Goal: Information Seeking & Learning: Learn about a topic

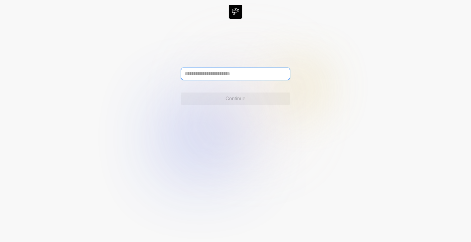
click at [200, 70] on input "text" at bounding box center [235, 74] width 109 height 12
click at [165, 86] on icon at bounding box center [235, 121] width 471 height 242
click at [229, 71] on input "text" at bounding box center [235, 74] width 109 height 12
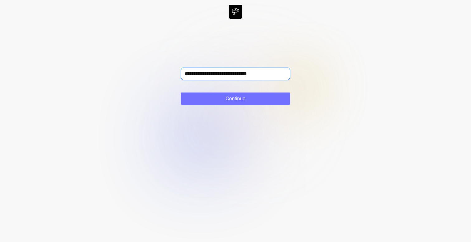
type input "**********"
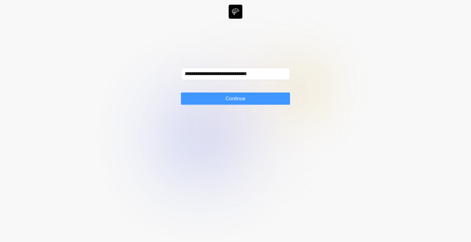
click at [226, 99] on span "Continue" at bounding box center [236, 98] width 20 height 7
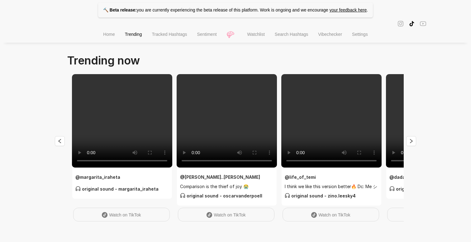
click at [300, 38] on li "Search Hashtags" at bounding box center [291, 35] width 43 height 16
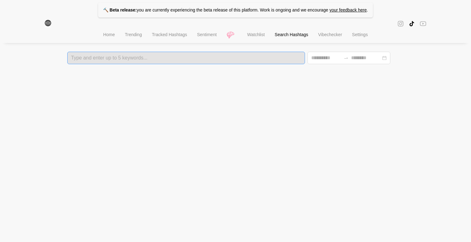
click at [116, 63] on div "Type and enter up to 5 keywords..." at bounding box center [186, 58] width 238 height 12
type input "**********"
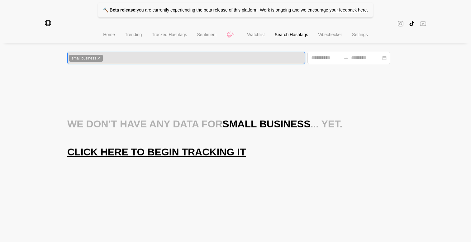
click at [124, 152] on span "Click here to begin tracking it" at bounding box center [156, 152] width 179 height 12
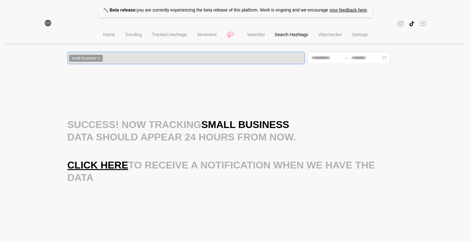
click at [111, 59] on div "small business" at bounding box center [186, 58] width 234 height 7
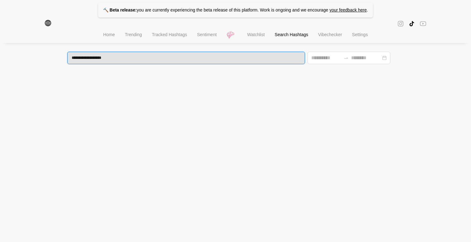
type input "**********"
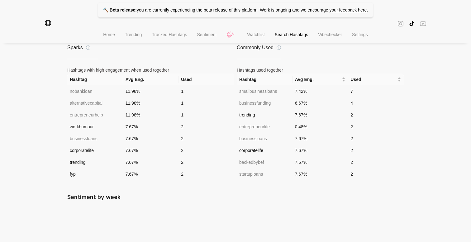
scroll to position [453, 0]
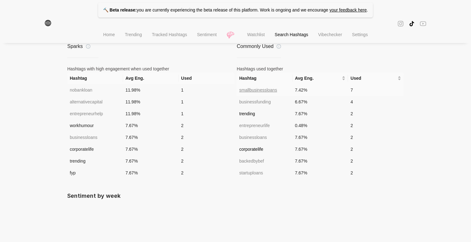
click at [259, 93] on span "smallbusinessloans" at bounding box center [258, 90] width 38 height 5
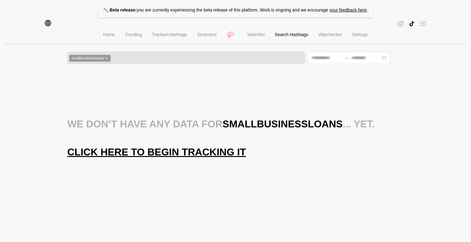
click at [123, 157] on span "Click here to begin tracking it" at bounding box center [156, 152] width 179 height 12
click at [131, 62] on div "smallbusinessloans" at bounding box center [186, 58] width 238 height 12
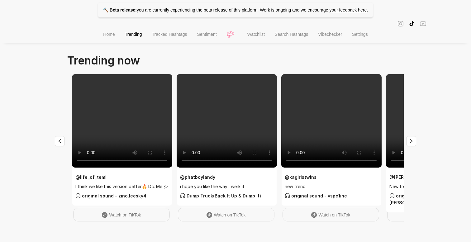
click at [291, 35] on span "Search Hashtags" at bounding box center [291, 34] width 33 height 5
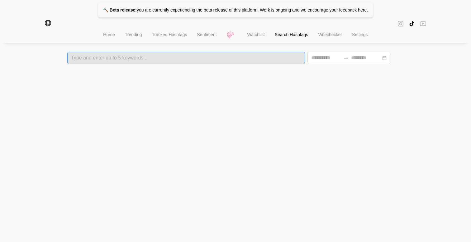
click at [161, 60] on div at bounding box center [186, 58] width 234 height 4
type input "**********"
click at [165, 34] on span "Tracked Hashtags" at bounding box center [169, 34] width 35 height 5
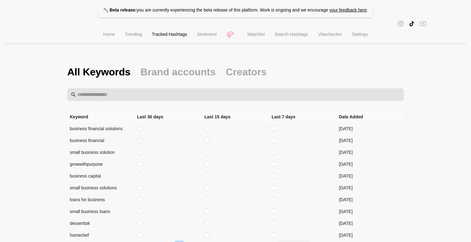
scroll to position [25, 0]
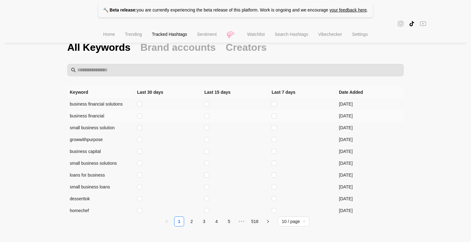
click at [75, 114] on td "business financial" at bounding box center [100, 116] width 67 height 12
copy td "business financial"
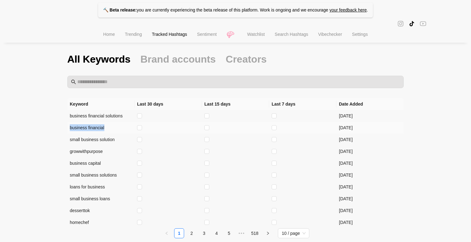
scroll to position [0, 0]
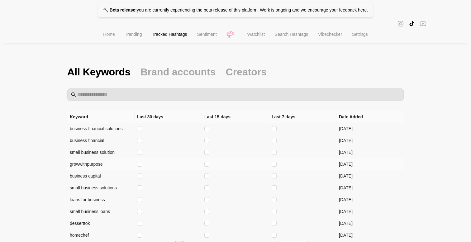
click at [80, 164] on td "growwithpurpose" at bounding box center [100, 164] width 67 height 12
copy td "growwithpurpose"
click at [296, 38] on li "Search Hashtags" at bounding box center [291, 35] width 43 height 16
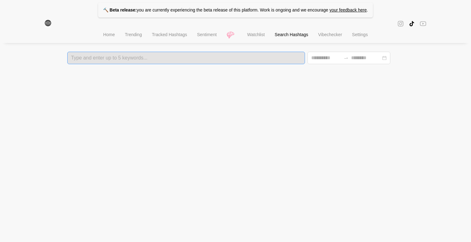
click at [152, 59] on div at bounding box center [186, 58] width 234 height 4
paste input "**********"
type input "**********"
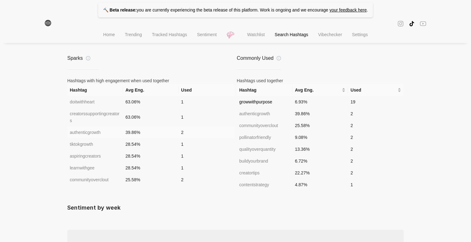
scroll to position [445, 0]
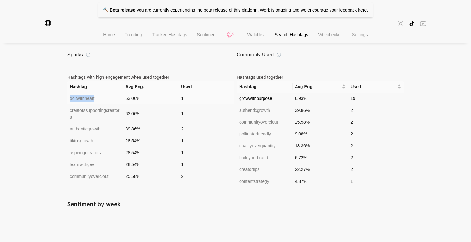
drag, startPoint x: 58, startPoint y: 100, endPoint x: 125, endPoint y: 102, distance: 67.1
copy table "doitwithheart"
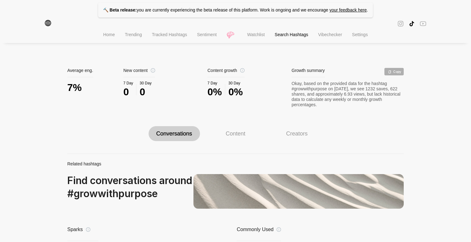
scroll to position [240, 0]
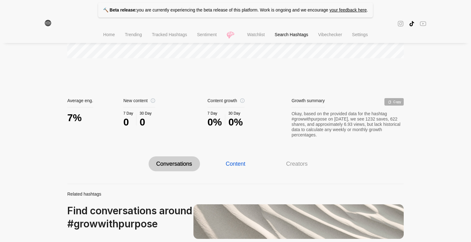
click at [238, 166] on div "Content" at bounding box center [236, 164] width 20 height 7
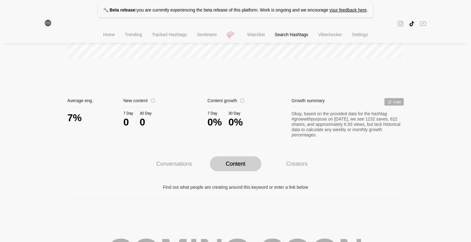
scroll to position [345, 0]
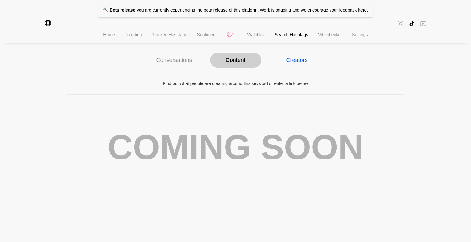
click at [295, 60] on div "Creators" at bounding box center [297, 60] width 22 height 7
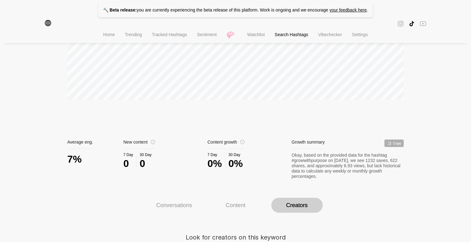
scroll to position [191, 0]
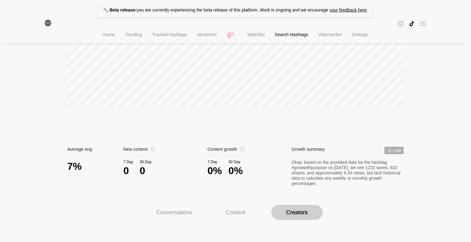
click at [180, 209] on div "Conversations" at bounding box center [174, 212] width 51 height 15
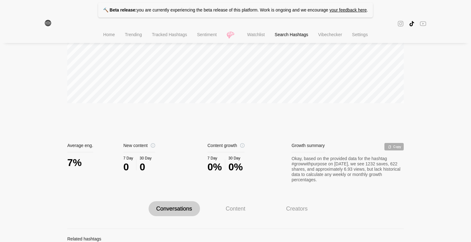
scroll to position [0, 0]
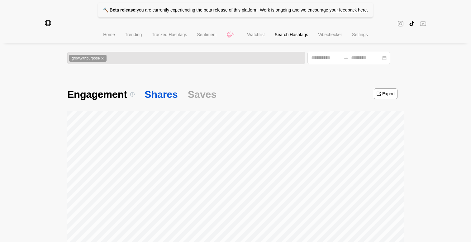
click at [158, 96] on span "Shares" at bounding box center [161, 94] width 33 height 13
click at [195, 97] on span "Saves" at bounding box center [202, 94] width 29 height 13
click at [218, 34] on li "Sentiment" at bounding box center [207, 35] width 30 height 16
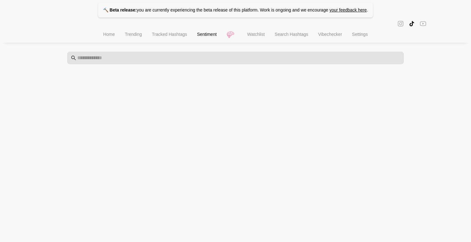
click at [136, 34] on span "Trending" at bounding box center [133, 34] width 17 height 5
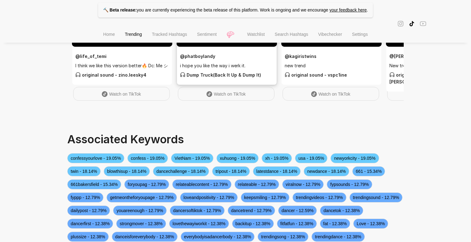
scroll to position [167, 0]
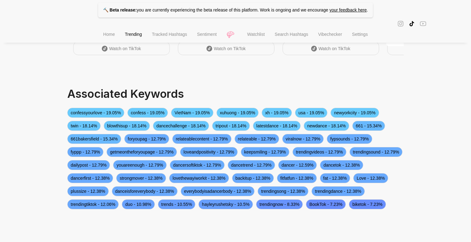
click at [320, 170] on span "dancetok - 12.38%" at bounding box center [341, 165] width 43 height 10
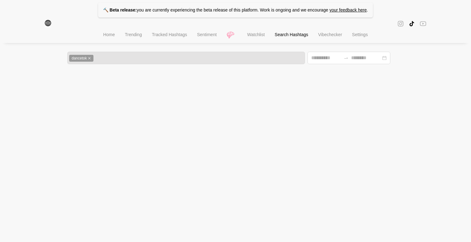
type input "**********"
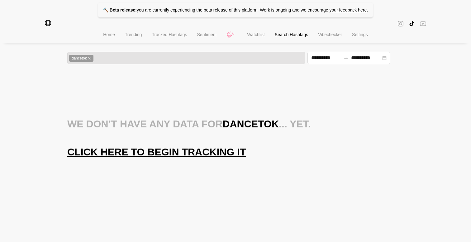
click at [113, 35] on li "Home" at bounding box center [109, 35] width 22 height 16
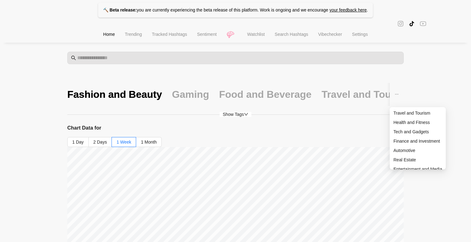
click at [397, 98] on button "button" at bounding box center [397, 94] width 14 height 23
click at [406, 142] on span "Finance and Investment" at bounding box center [418, 141] width 49 height 7
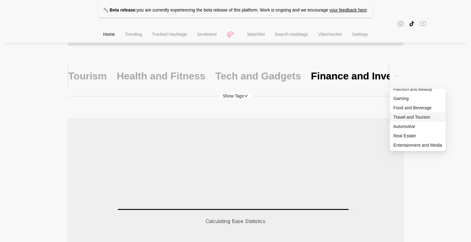
scroll to position [26, 0]
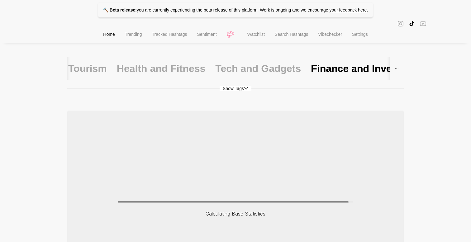
click at [433, 198] on div "🔨 Beta release: you are currently experiencing the beta release of this platfor…" at bounding box center [235, 142] width 471 height 336
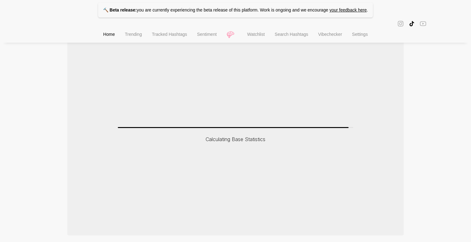
scroll to position [114, 0]
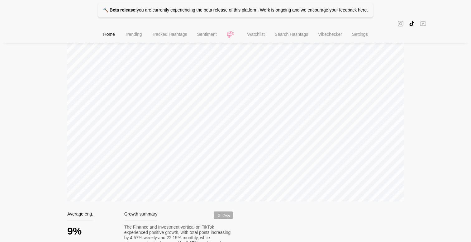
click at [61, 46] on div "🔨 Beta release: you are currently experiencing the beta release of this platfor…" at bounding box center [235, 184] width 471 height 596
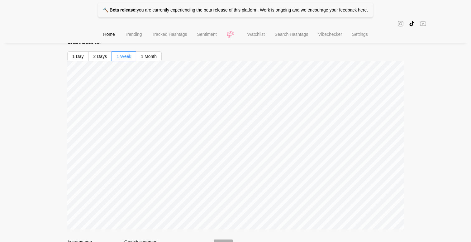
scroll to position [0, 0]
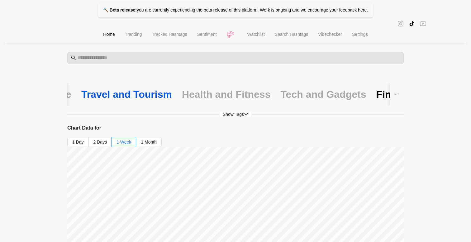
click at [81, 97] on div "Travel and Tourism" at bounding box center [126, 94] width 91 height 13
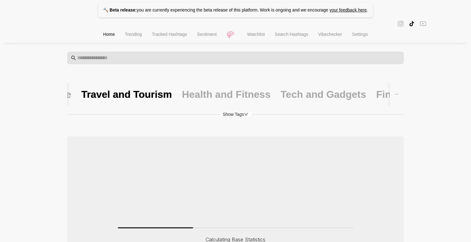
click at [19, 100] on div "🔨 Beta release: you are currently experiencing the beta release of this platfor…" at bounding box center [235, 168] width 471 height 336
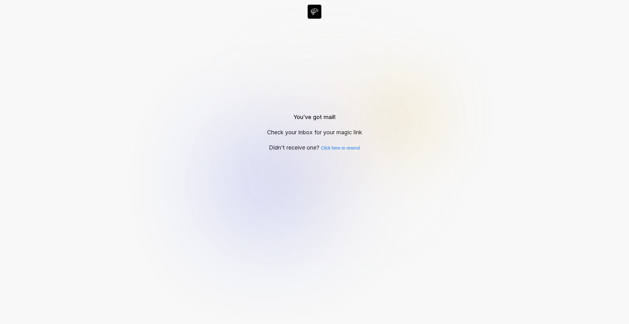
click at [76, 242] on icon at bounding box center [314, 162] width 629 height 324
